Goal: Task Accomplishment & Management: Complete application form

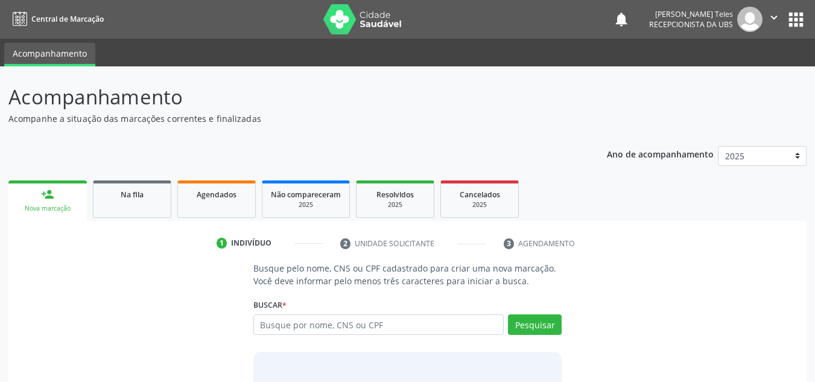
click at [317, 329] on input "text" at bounding box center [378, 324] width 251 height 21
type input "703406202437117"
click at [529, 326] on button "Pesquisar" at bounding box center [535, 324] width 54 height 21
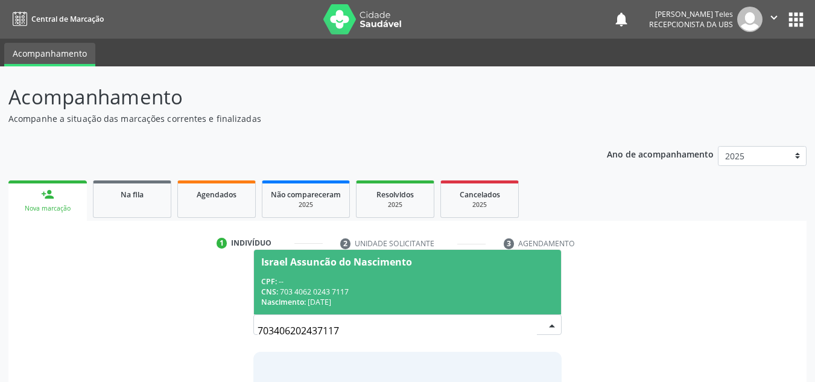
click at [309, 274] on span "Israel Assuncão do Nascimento CPF: -- CNS: 703 4062 0243 7117 Nascimento: [DATE]" at bounding box center [408, 282] width 308 height 65
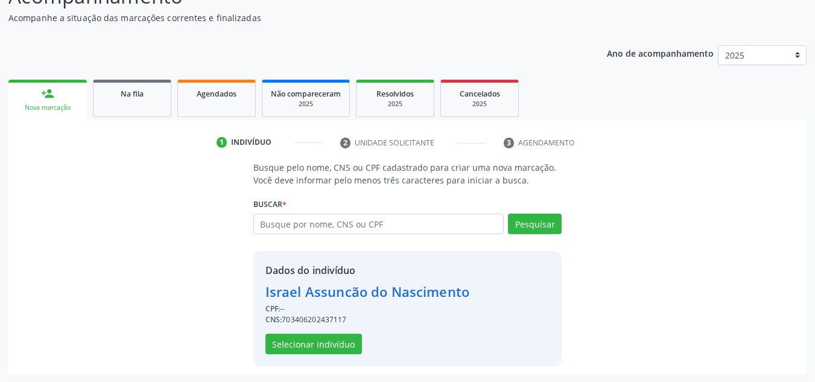
scroll to position [102, 0]
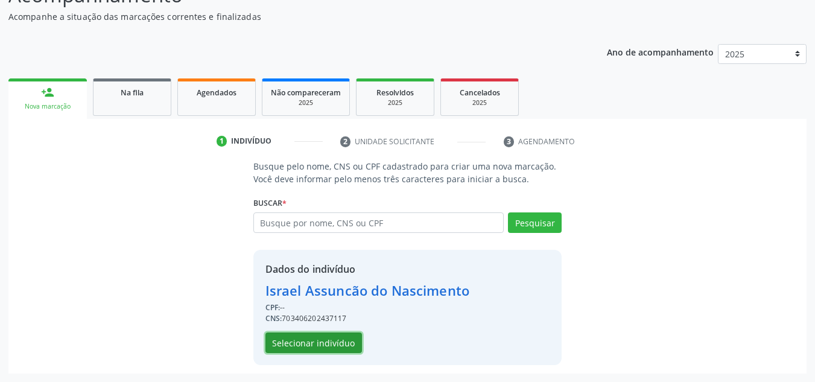
click at [329, 339] on button "Selecionar indivíduo" at bounding box center [313, 342] width 96 height 21
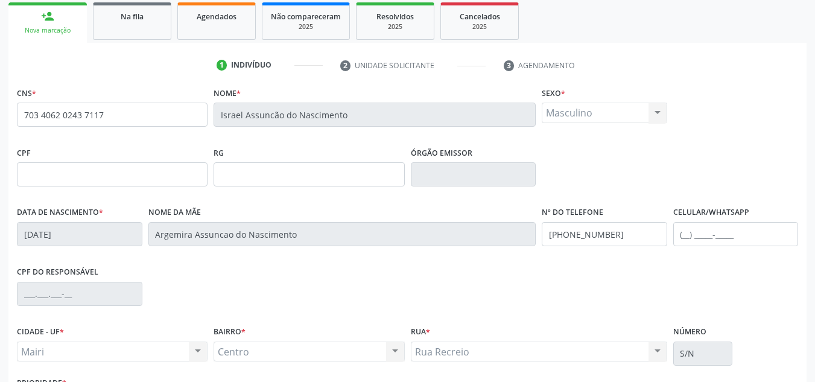
scroll to position [223, 0]
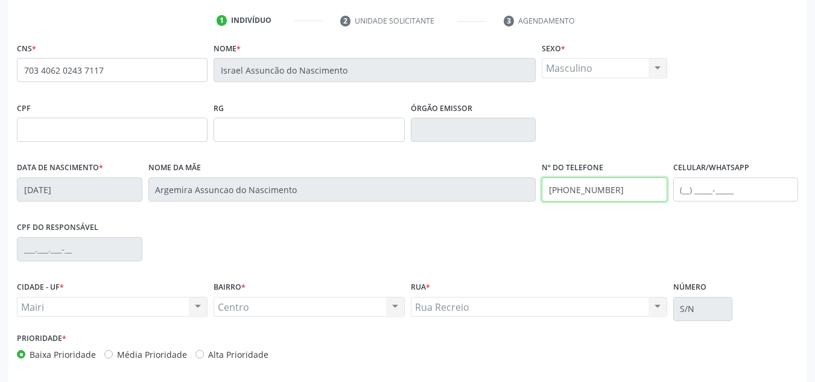
click at [616, 186] on input "[PHONE_NUMBER]" at bounding box center [604, 189] width 125 height 24
type input "("
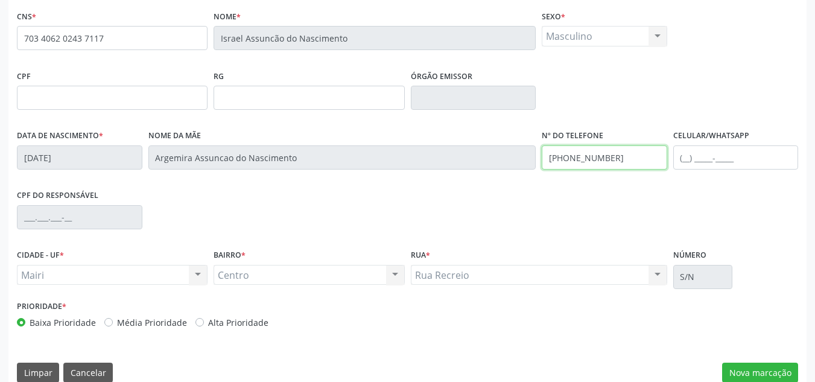
scroll to position [272, 0]
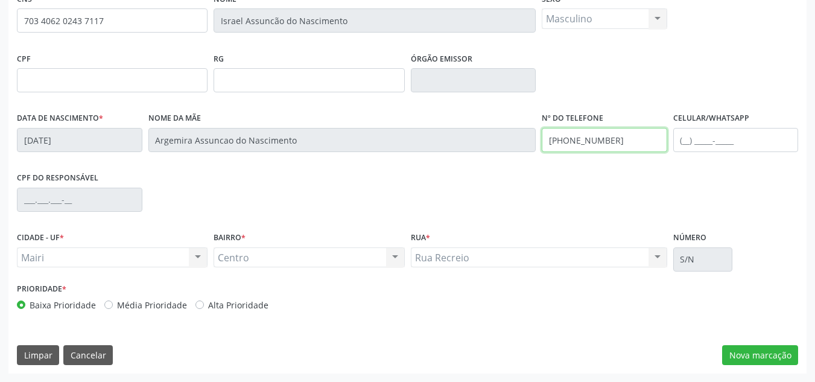
type input "[PHONE_NUMBER]"
click at [117, 304] on label "Média Prioridade" at bounding box center [152, 305] width 70 height 13
click at [106, 304] on input "Média Prioridade" at bounding box center [108, 304] width 8 height 11
radio input "true"
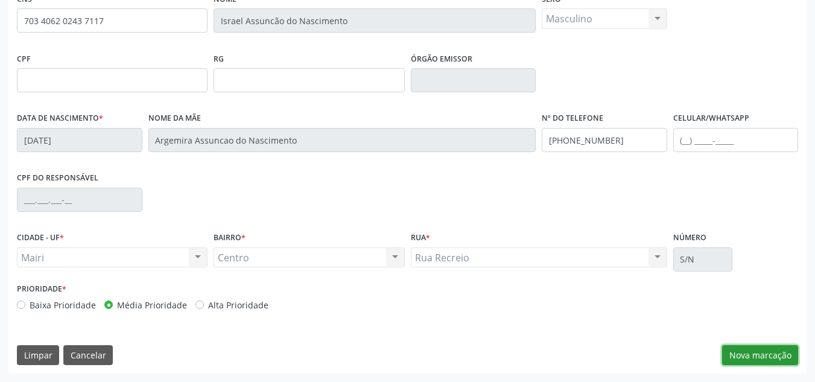
click at [747, 356] on button "Nova marcação" at bounding box center [760, 355] width 76 height 21
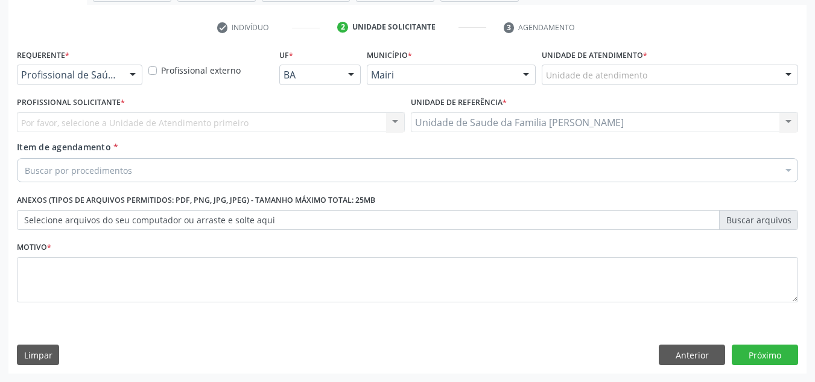
scroll to position [216, 0]
click at [591, 68] on div "Unidade de atendimento" at bounding box center [670, 75] width 256 height 21
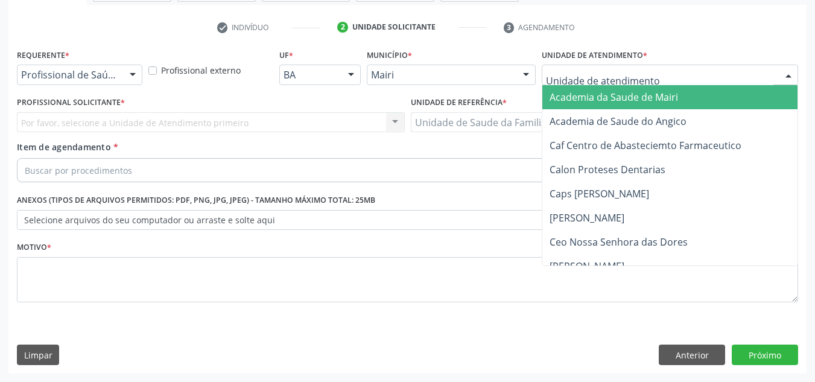
type input "j"
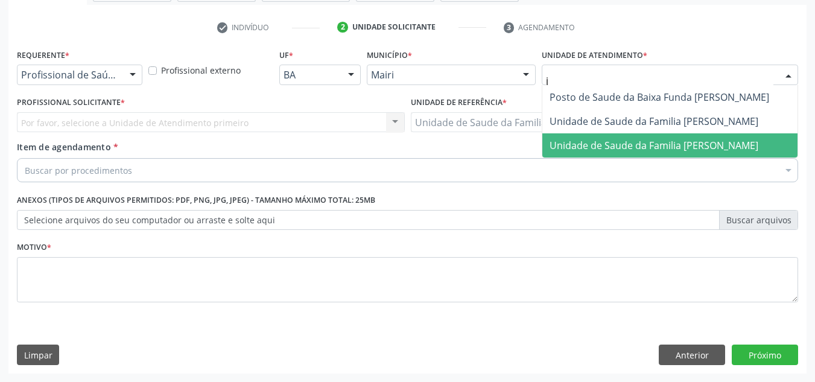
click at [601, 147] on span "Unidade de Saude da Familia [PERSON_NAME]" at bounding box center [653, 145] width 209 height 13
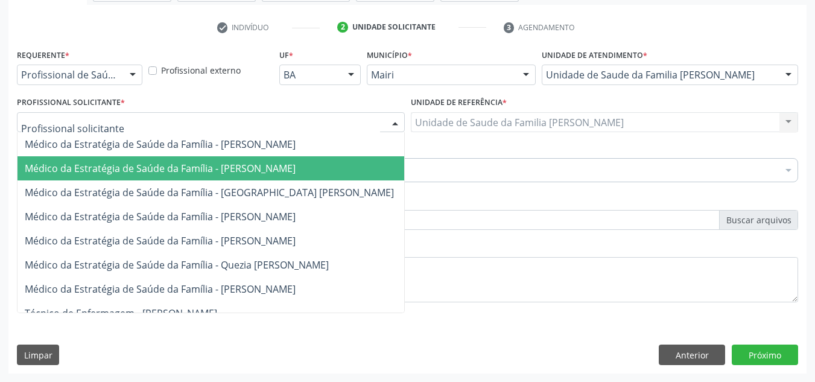
click at [126, 167] on span "Médico da Estratégia de Saúde da Família - [PERSON_NAME]" at bounding box center [160, 168] width 271 height 13
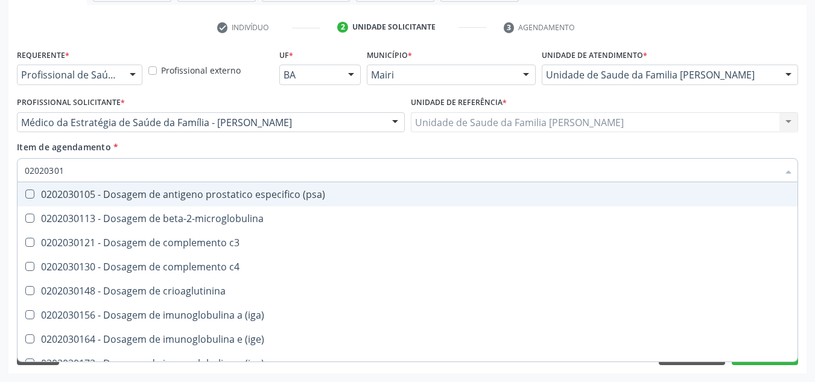
type input "020203010"
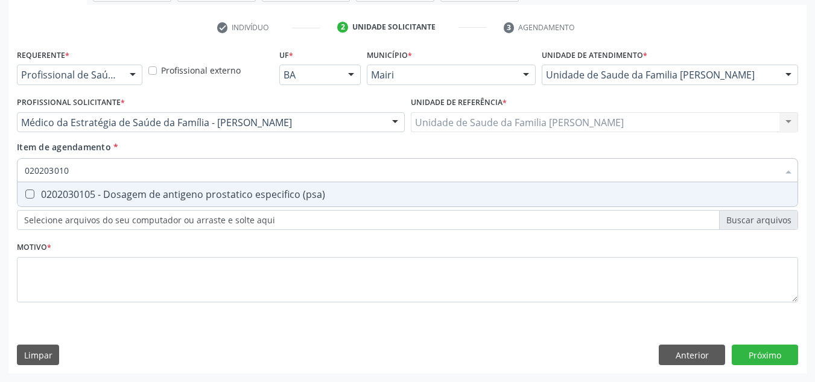
click at [125, 198] on div "0202030105 - Dosagem de antigeno prostatico especifico (psa)" at bounding box center [407, 194] width 765 height 10
checkbox \(psa\) "true"
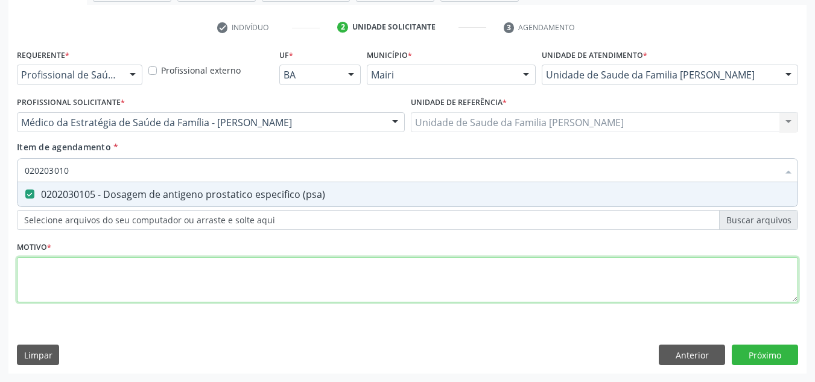
click at [125, 273] on div "Requerente * Profissional de Saúde Profissional de Saúde Paciente Nenhum result…" at bounding box center [407, 182] width 781 height 273
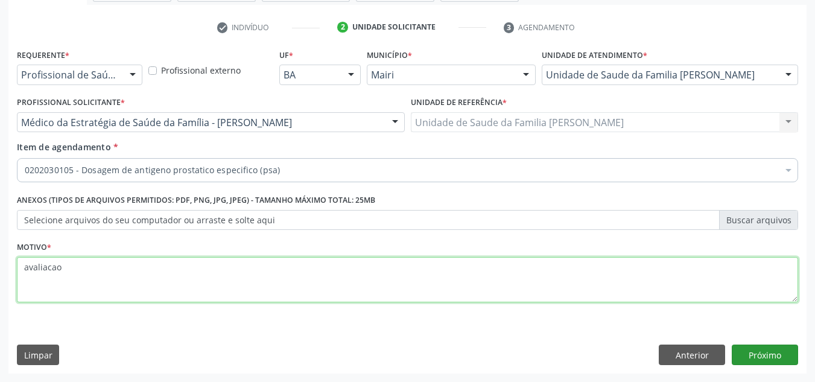
type textarea "avaliacao"
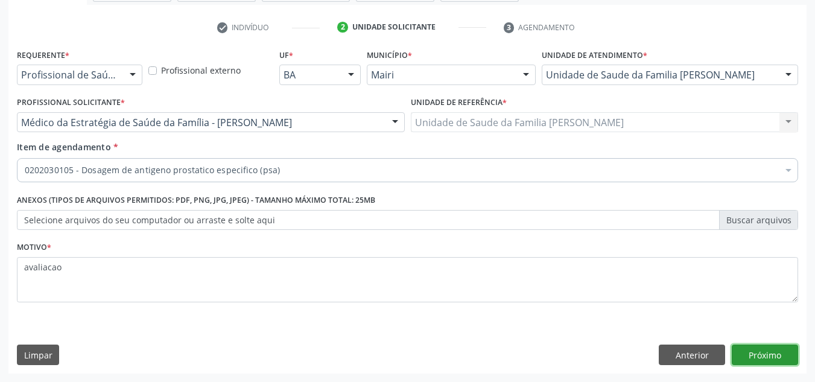
click at [778, 350] on button "Próximo" at bounding box center [765, 354] width 66 height 21
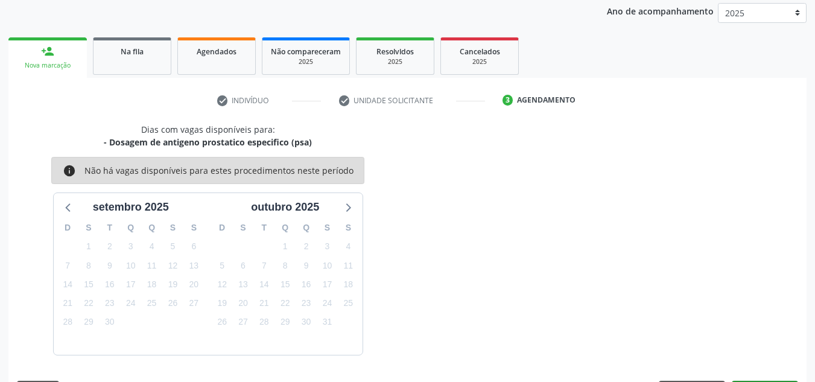
scroll to position [179, 0]
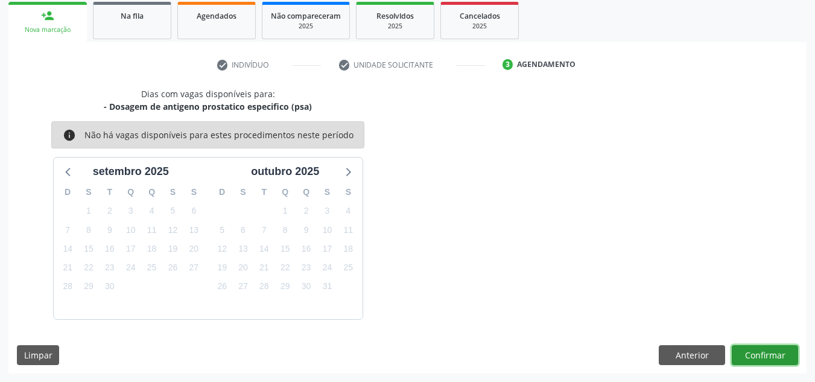
click at [774, 350] on button "Confirmar" at bounding box center [765, 355] width 66 height 21
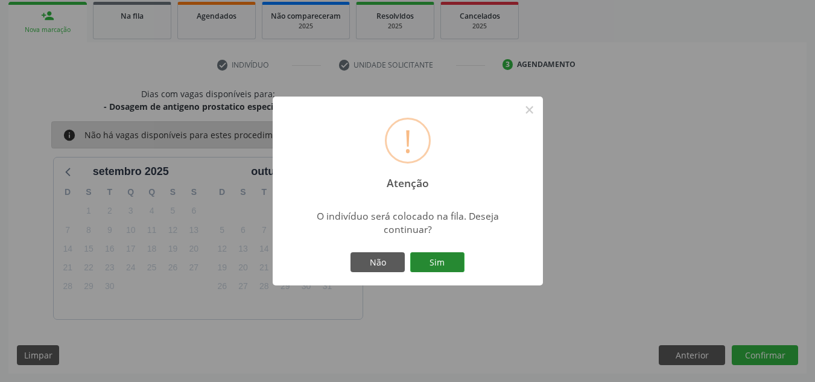
click at [439, 255] on button "Sim" at bounding box center [437, 262] width 54 height 21
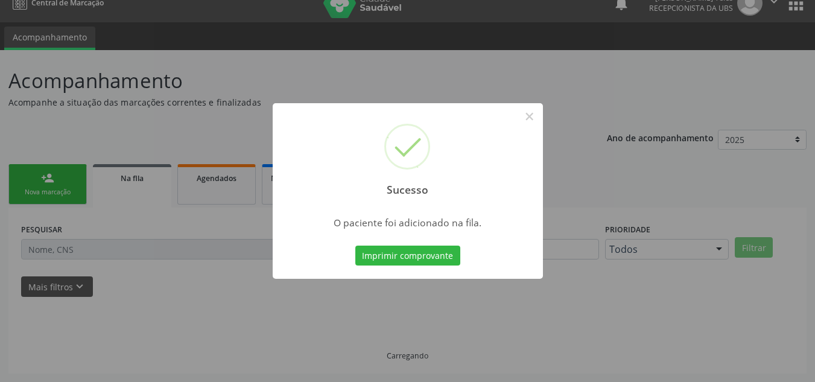
scroll to position [16, 0]
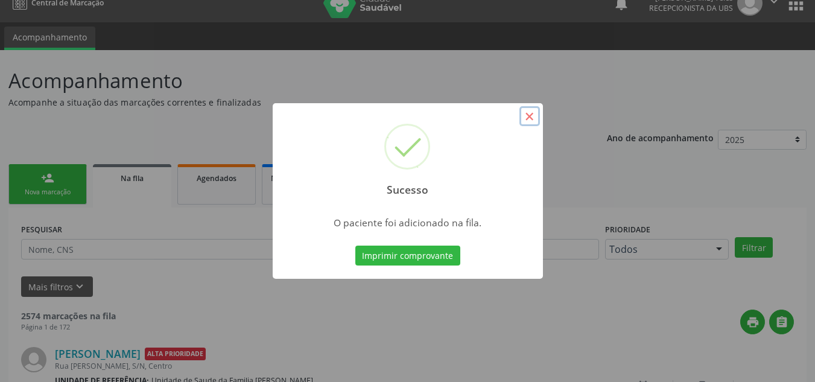
click at [530, 115] on button "×" at bounding box center [529, 116] width 21 height 21
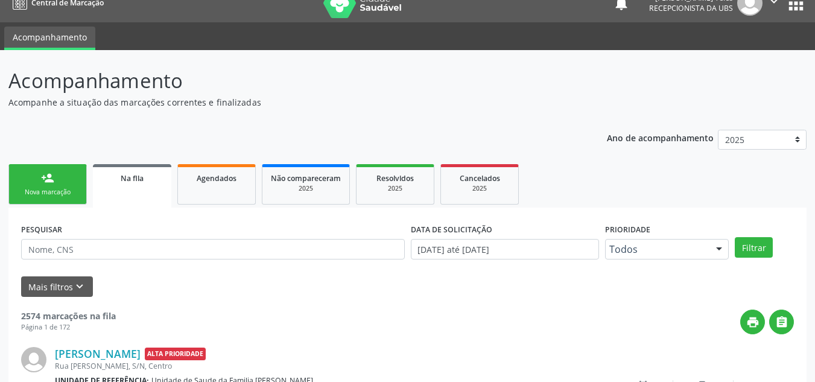
click at [48, 189] on div "Nova marcação" at bounding box center [47, 192] width 60 height 9
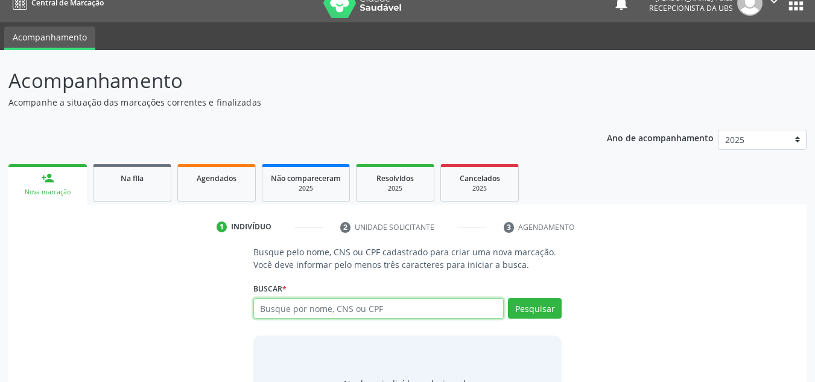
click at [300, 313] on input "text" at bounding box center [378, 308] width 251 height 21
type input "702002842042884"
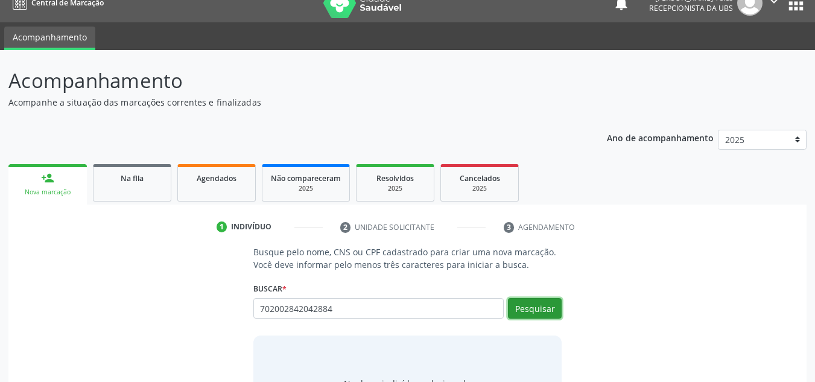
click at [541, 312] on button "Pesquisar" at bounding box center [535, 308] width 54 height 21
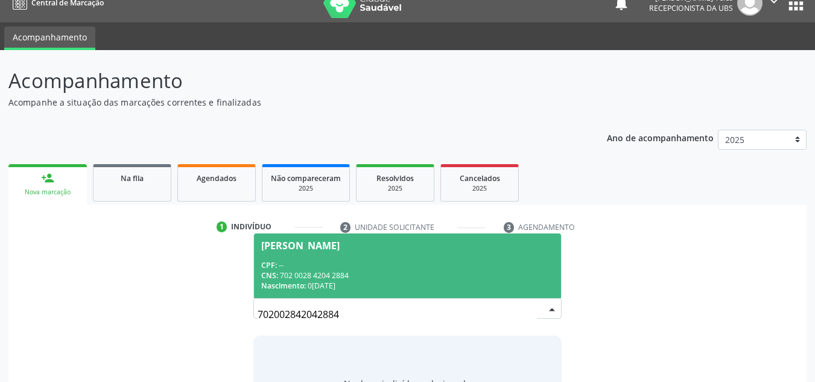
click at [352, 260] on div "CPF: --" at bounding box center [407, 265] width 293 height 10
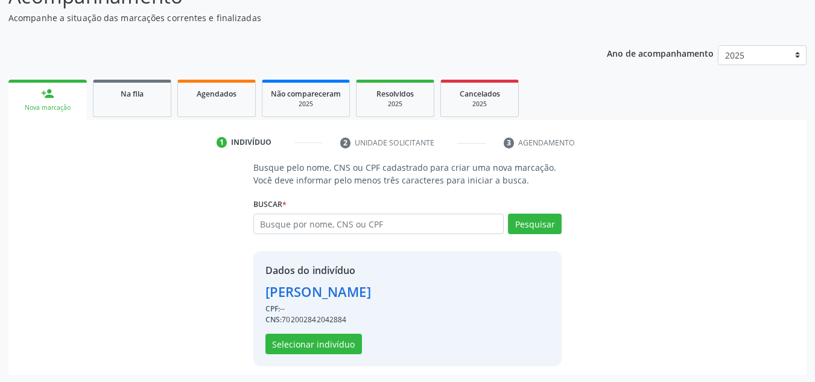
scroll to position [102, 0]
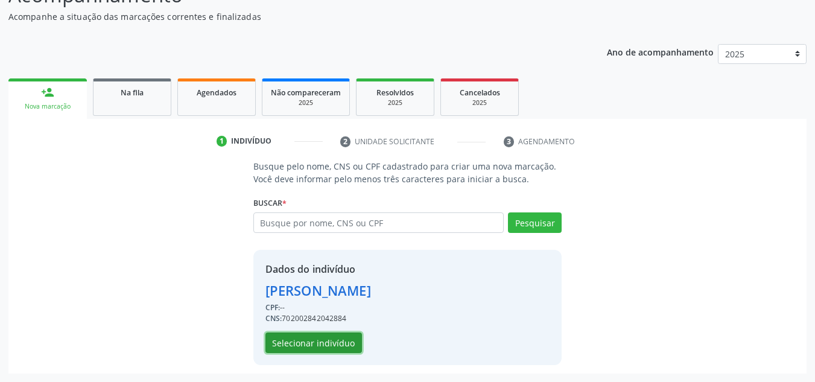
click at [308, 344] on button "Selecionar indivíduo" at bounding box center [313, 342] width 96 height 21
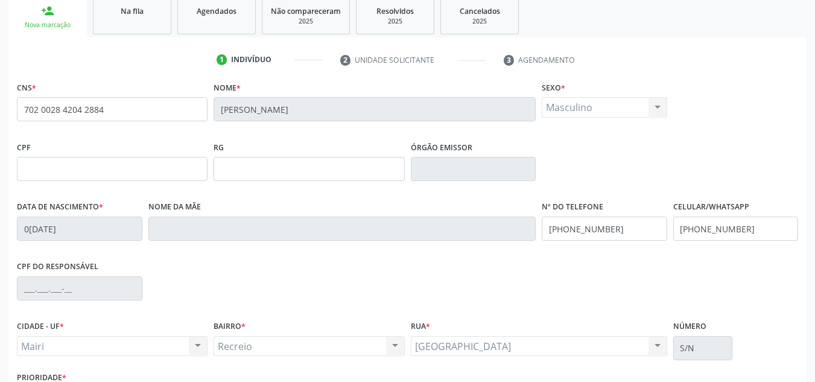
scroll to position [272, 0]
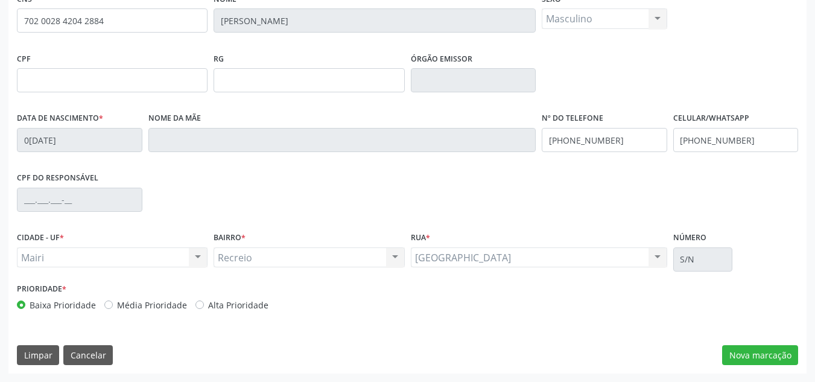
click at [208, 305] on label "Alta Prioridade" at bounding box center [238, 305] width 60 height 13
click at [195, 305] on input "Alta Prioridade" at bounding box center [199, 304] width 8 height 11
radio input "true"
click at [755, 348] on button "Nova marcação" at bounding box center [760, 355] width 76 height 21
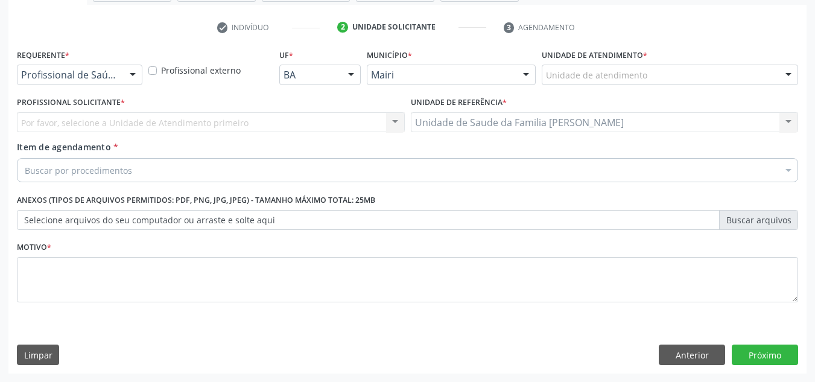
scroll to position [216, 0]
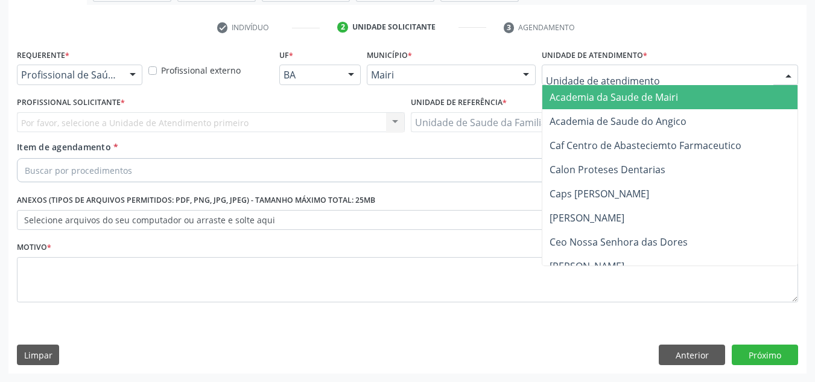
type input "j"
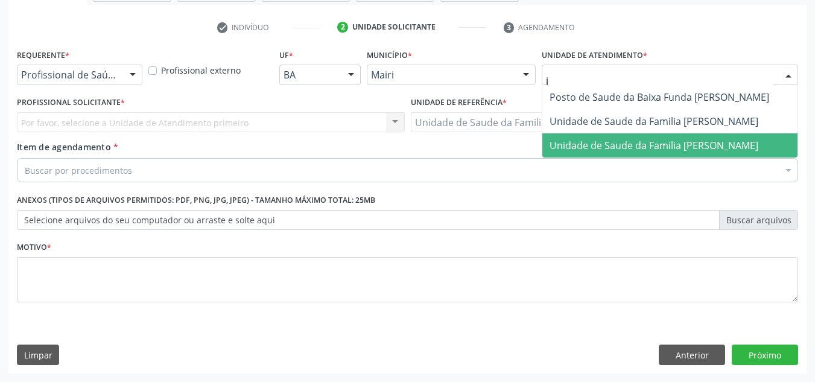
click at [593, 148] on span "Unidade de Saude da Familia [PERSON_NAME]" at bounding box center [653, 145] width 209 height 13
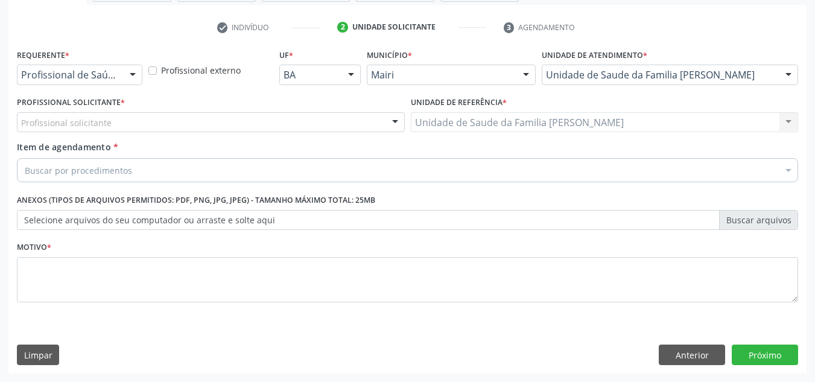
click at [122, 118] on div "Profissional solicitante" at bounding box center [211, 122] width 388 height 21
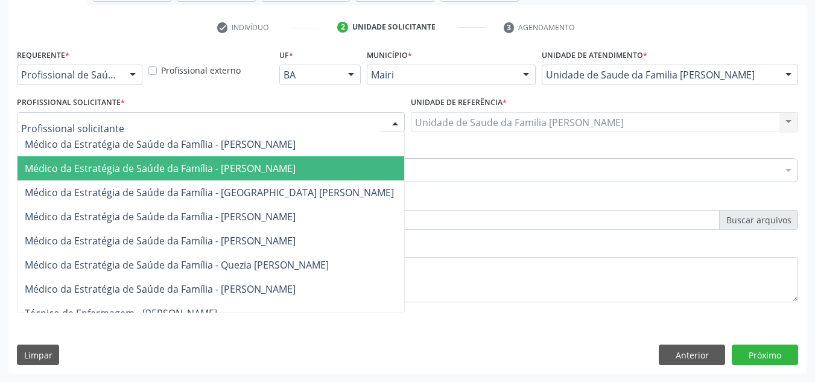
click at [110, 172] on span "Médico da Estratégia de Saúde da Família - [PERSON_NAME]" at bounding box center [160, 168] width 271 height 13
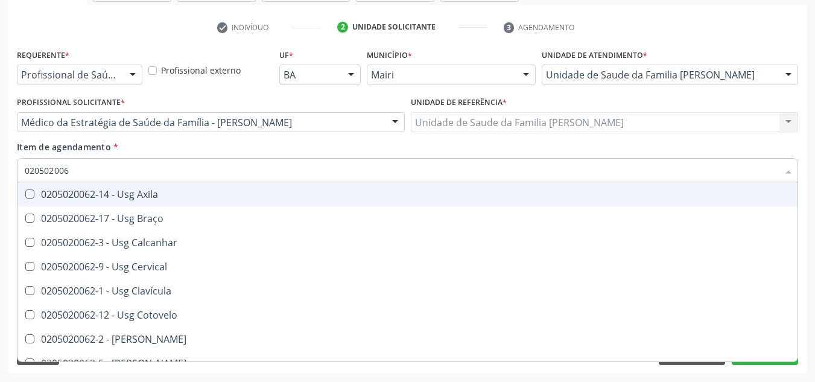
type input "0205020062"
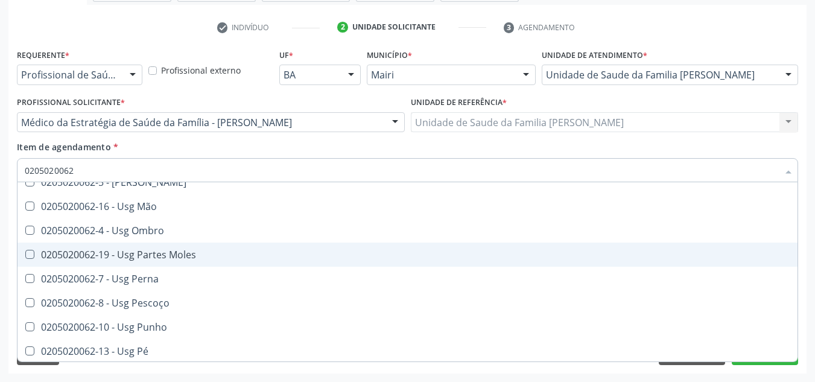
scroll to position [121, 0]
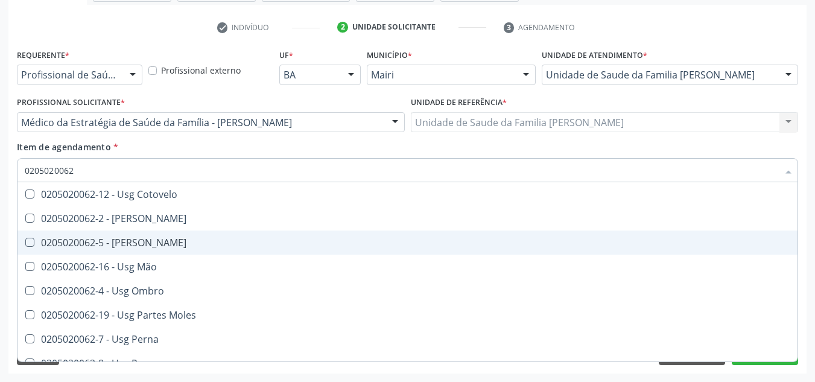
click at [122, 244] on div "0205020062-5 - [PERSON_NAME]" at bounding box center [407, 243] width 765 height 10
checkbox Joelho "true"
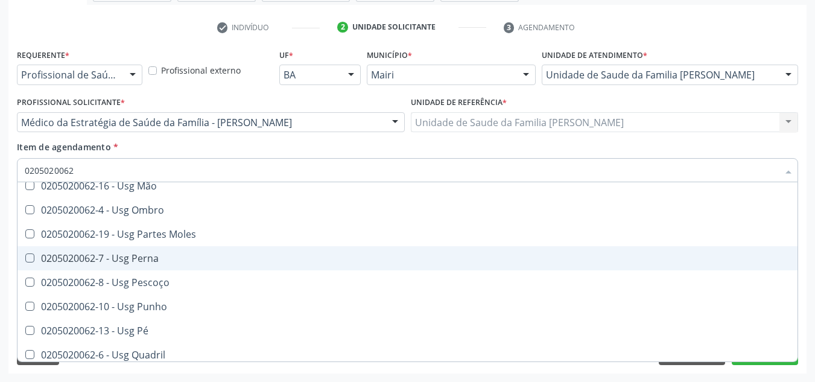
scroll to position [279, 0]
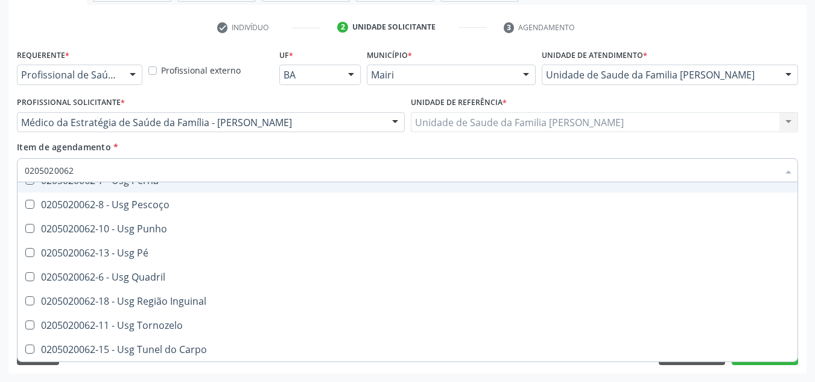
click at [260, 172] on input "0205020062" at bounding box center [401, 170] width 753 height 24
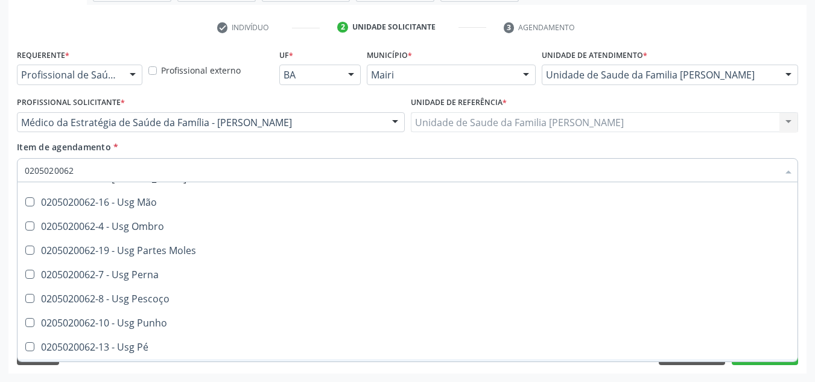
scroll to position [123, 0]
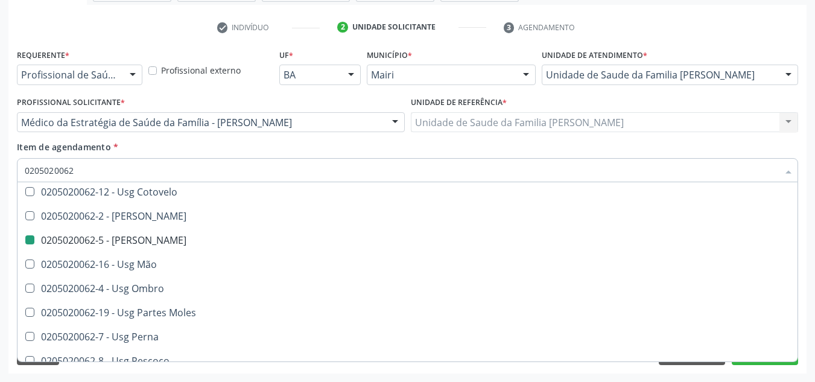
click at [803, 270] on div "Requerente * Profissional de Saúde Profissional de Saúde Paciente Nenhum result…" at bounding box center [407, 209] width 798 height 327
checkbox Braço "true"
checkbox Joelho "false"
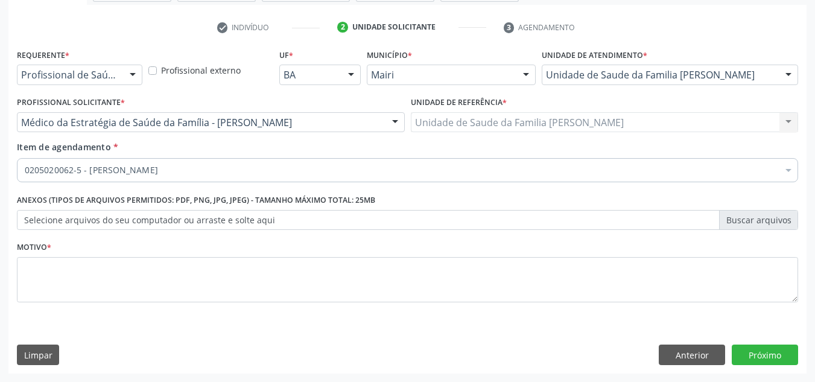
scroll to position [0, 0]
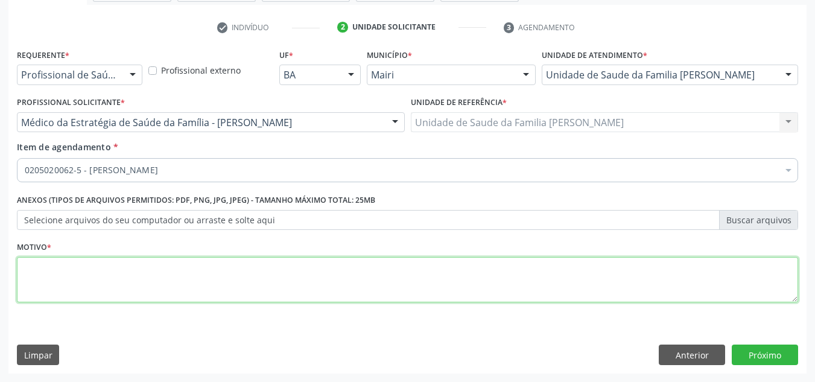
click at [141, 267] on textarea at bounding box center [407, 280] width 781 height 46
type textarea "avaliacao"
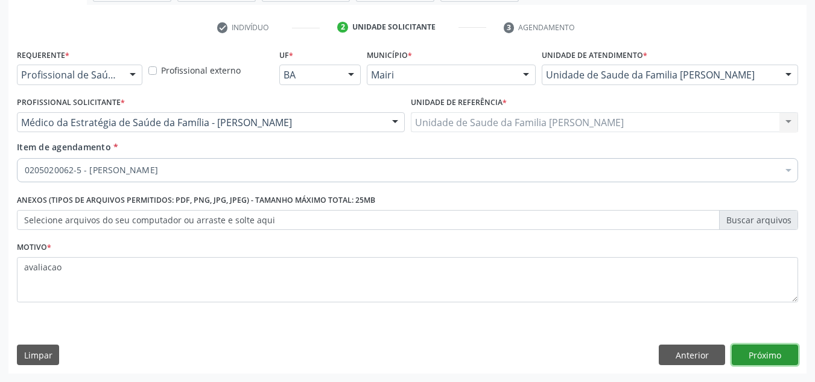
click at [756, 353] on button "Próximo" at bounding box center [765, 354] width 66 height 21
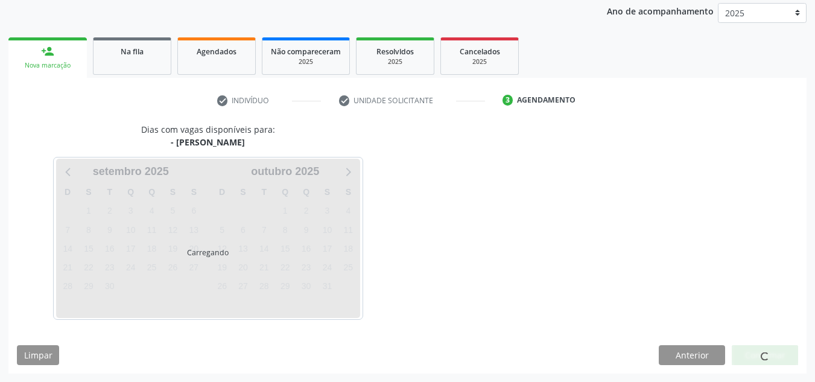
scroll to position [179, 0]
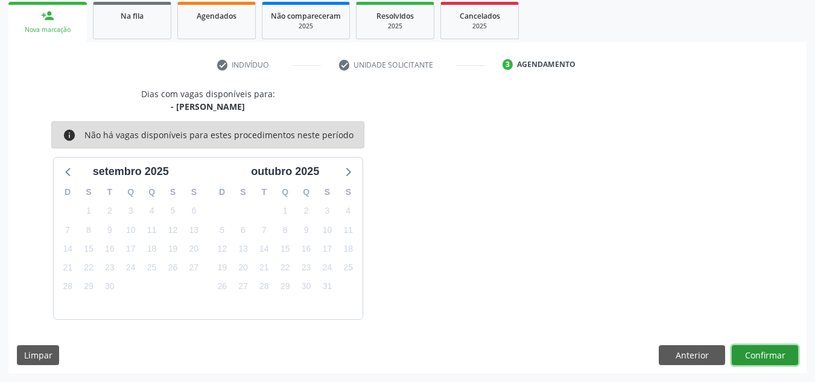
click at [756, 353] on button "Confirmar" at bounding box center [765, 355] width 66 height 21
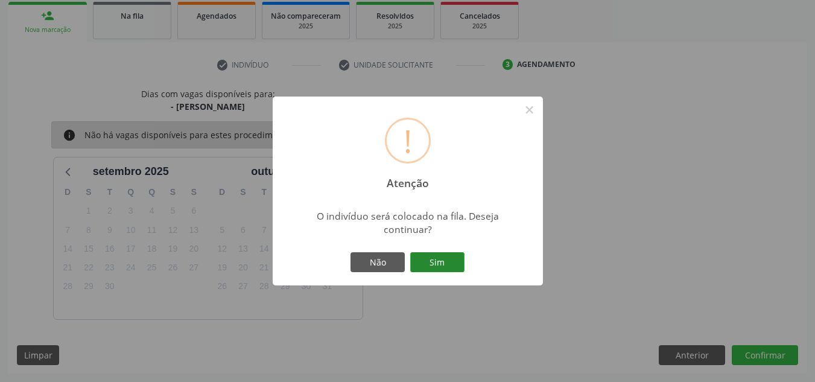
click at [448, 268] on button "Sim" at bounding box center [437, 262] width 54 height 21
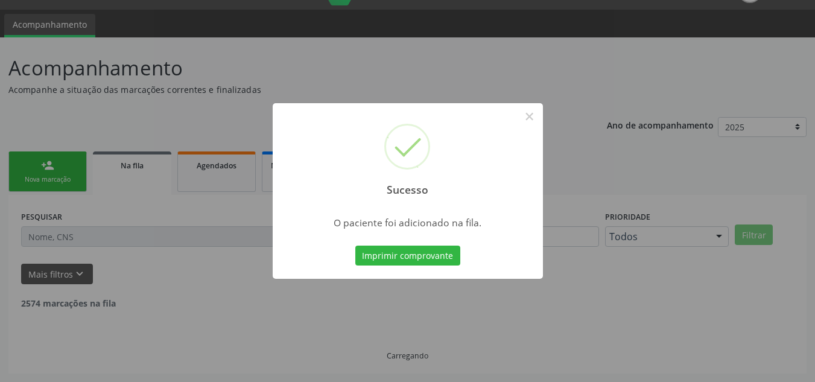
scroll to position [16, 0]
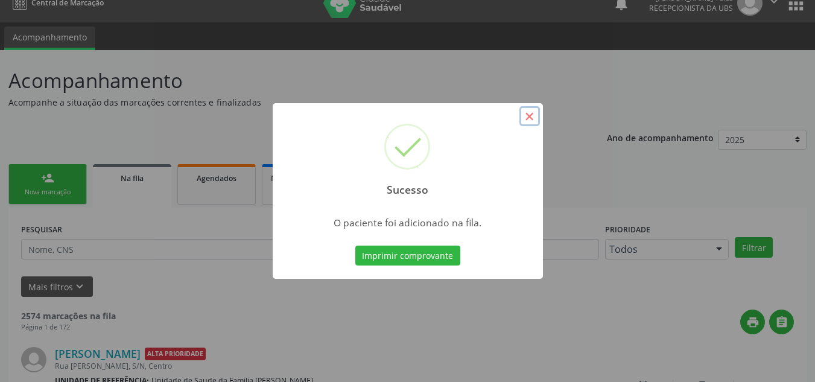
click at [528, 119] on button "×" at bounding box center [529, 116] width 21 height 21
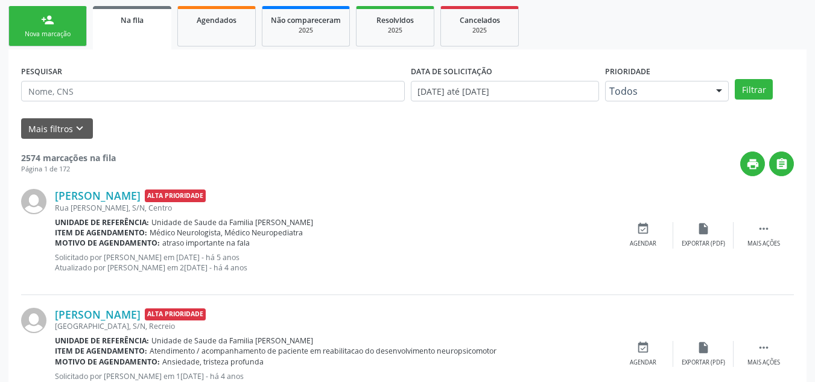
scroll to position [137, 0]
